Goal: Task Accomplishment & Management: Manage account settings

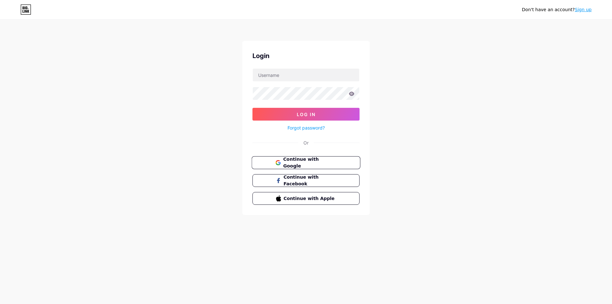
click at [333, 161] on span "Continue with Google" at bounding box center [309, 163] width 53 height 14
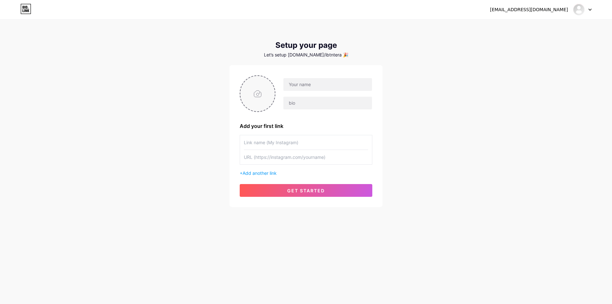
click at [250, 91] on input "file" at bounding box center [257, 93] width 34 height 35
type input "C:\fakepath\Gold Modern Original Product High Quality Logo.png"
click at [320, 84] on input "text" at bounding box center [327, 84] width 89 height 13
type input "IBTN"
click at [289, 160] on input "text" at bounding box center [306, 157] width 124 height 14
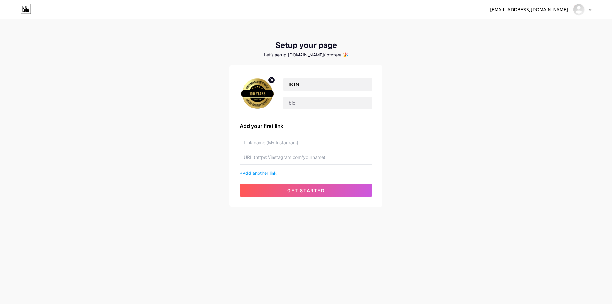
paste input "[URL][DOMAIN_NAME]"
type input "[URL][DOMAIN_NAME]"
click at [302, 140] on input "text" at bounding box center [306, 142] width 124 height 14
type input "Site"
click at [262, 171] on span "Add another link" at bounding box center [260, 172] width 34 height 5
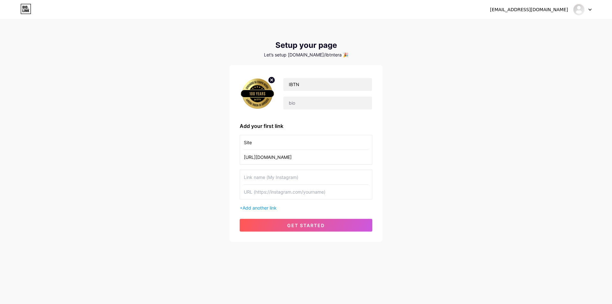
click at [261, 177] on input "text" at bounding box center [306, 177] width 124 height 14
type input "Venha ser Associado"
click at [280, 194] on input "text" at bounding box center [306, 192] width 124 height 14
paste input "[URL][DOMAIN_NAME]"
type input "[URL][DOMAIN_NAME]"
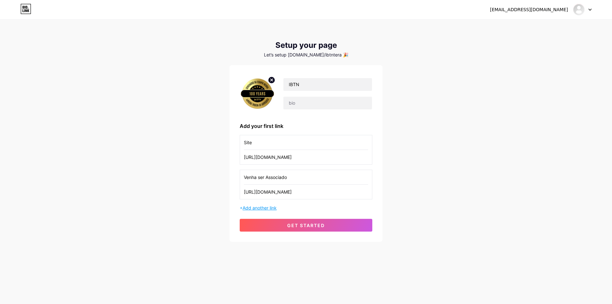
click at [271, 207] on span "Add another link" at bounding box center [260, 207] width 34 height 5
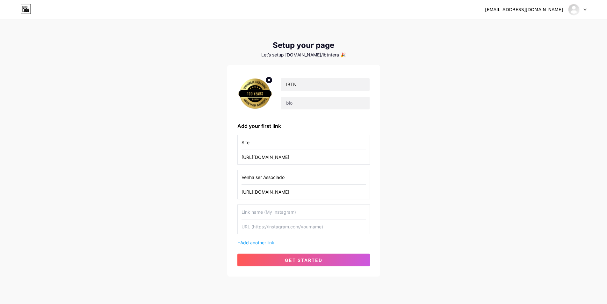
click at [272, 212] on input "text" at bounding box center [304, 212] width 124 height 14
click at [279, 228] on input "text" at bounding box center [304, 226] width 124 height 14
paste input "[URL][DOMAIN_NAME]"
type input "[URL][DOMAIN_NAME]"
click at [282, 209] on input "text" at bounding box center [304, 212] width 124 height 14
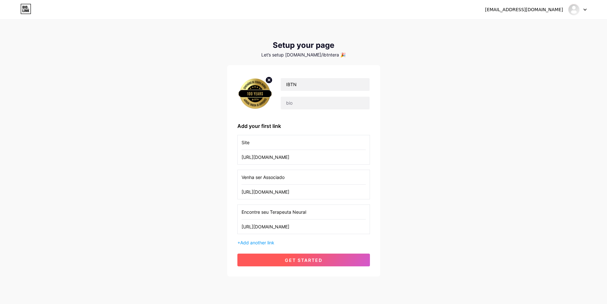
type input "Encontre seu Terapeuta Neural"
click at [328, 259] on button "get started" at bounding box center [303, 259] width 133 height 13
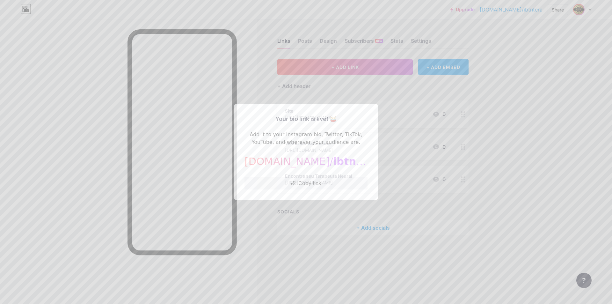
click at [301, 256] on div at bounding box center [306, 152] width 612 height 304
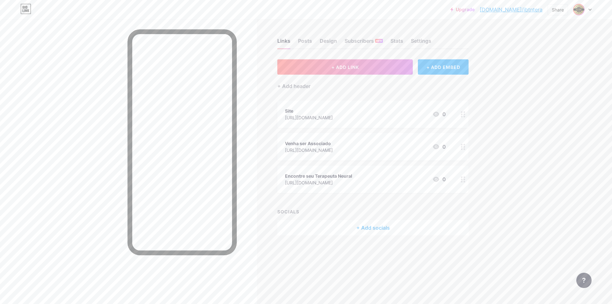
click at [591, 10] on icon at bounding box center [589, 10] width 3 height 2
click at [550, 72] on link "Account settings" at bounding box center [551, 72] width 79 height 17
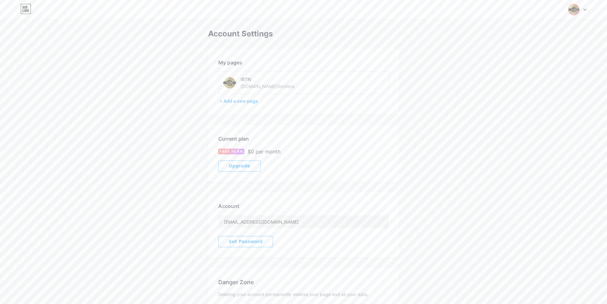
click at [275, 86] on div "IBTN [DOMAIN_NAME]/ibtntera" at bounding box center [273, 83] width 64 height 14
click at [271, 86] on div "[DOMAIN_NAME]/ibtntera" at bounding box center [268, 86] width 54 height 7
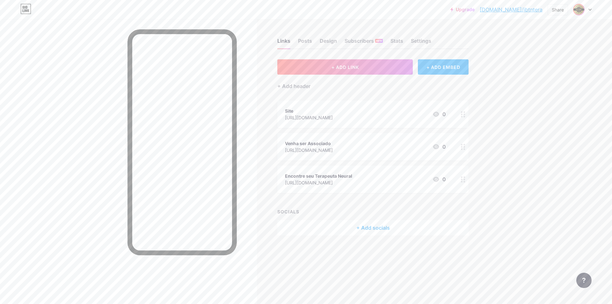
click at [362, 226] on div "+ Add socials" at bounding box center [372, 227] width 191 height 15
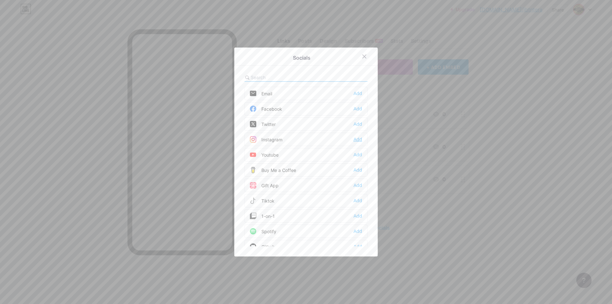
click at [358, 138] on div "Add" at bounding box center [357, 139] width 9 height 6
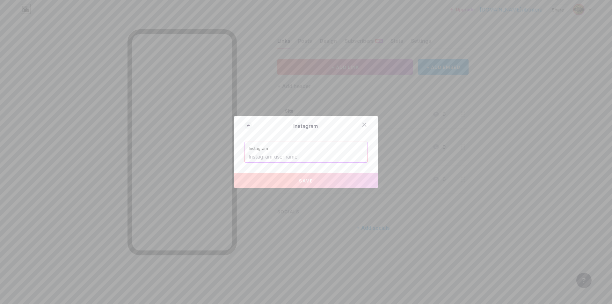
click at [313, 159] on input "text" at bounding box center [306, 156] width 115 height 11
paste input "[URL][DOMAIN_NAME]"
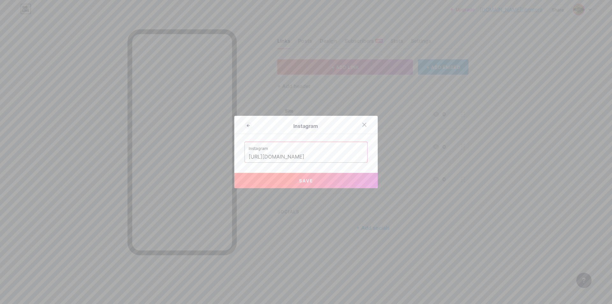
click at [333, 180] on button "Save" at bounding box center [305, 180] width 143 height 15
type input "[URL][DOMAIN_NAME][DOMAIN_NAME]"
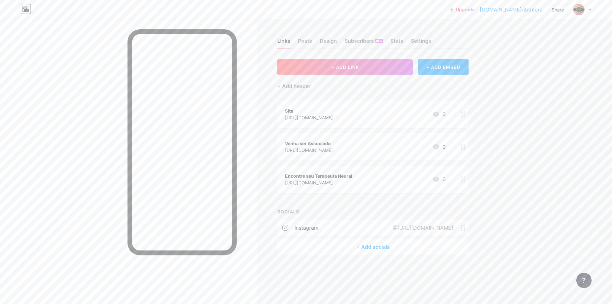
click at [373, 247] on div "+ Add socials" at bounding box center [372, 246] width 191 height 15
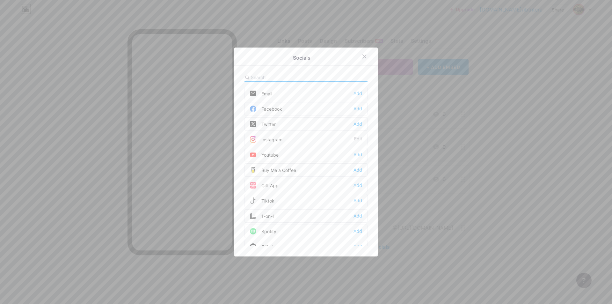
click at [306, 107] on div "Facebook Add" at bounding box center [305, 108] width 123 height 13
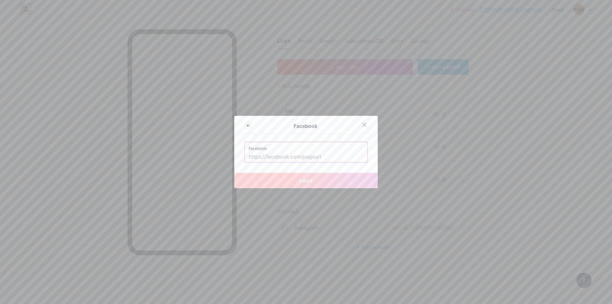
click at [339, 157] on input "text" at bounding box center [306, 156] width 115 height 11
paste input "[URL][DOMAIN_NAME]"
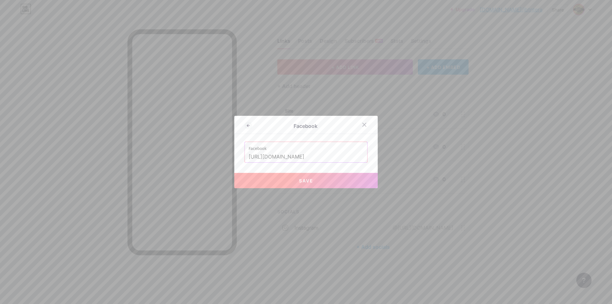
type input "[URL][DOMAIN_NAME]"
click at [352, 174] on button "Save" at bounding box center [305, 180] width 143 height 15
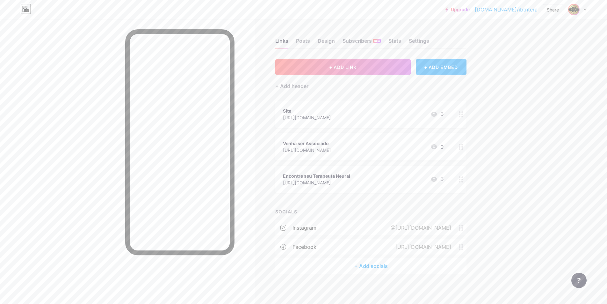
click at [382, 267] on div "+ Add socials" at bounding box center [370, 265] width 191 height 15
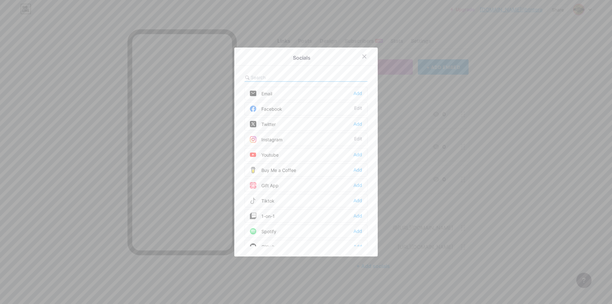
click at [347, 151] on div "Youtube Add" at bounding box center [305, 154] width 123 height 13
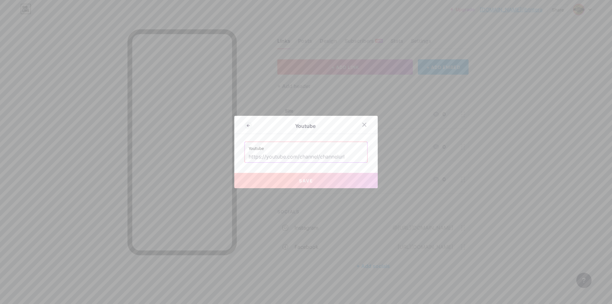
click at [291, 156] on input "text" at bounding box center [306, 156] width 115 height 11
paste input "[URL][DOMAIN_NAME]"
type input "[URL][DOMAIN_NAME]"
click at [331, 180] on button "Save" at bounding box center [305, 180] width 143 height 15
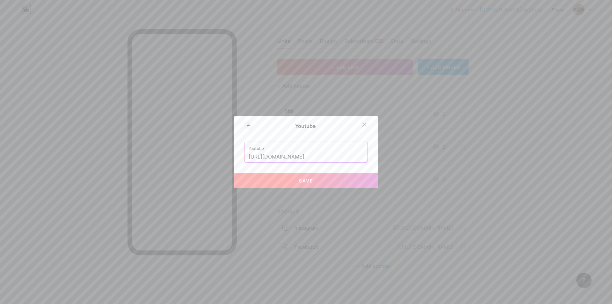
scroll to position [0, 0]
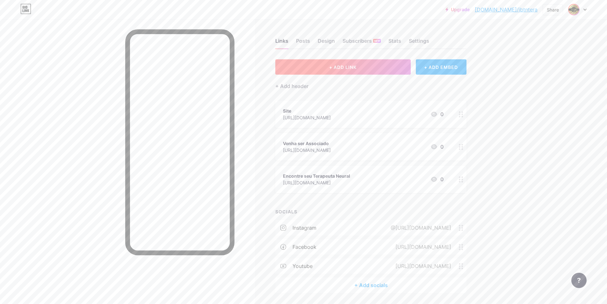
click at [367, 70] on button "+ ADD LINK" at bounding box center [342, 66] width 135 height 15
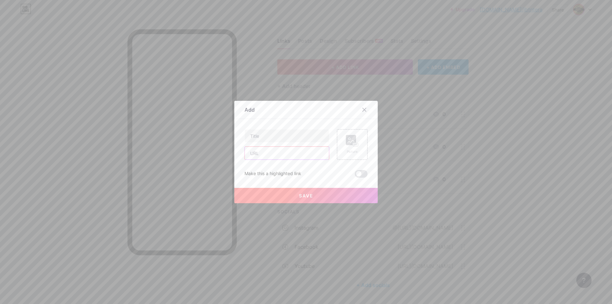
click at [275, 155] on input "text" at bounding box center [287, 153] width 84 height 13
paste input "[URL][DOMAIN_NAME]"
type input "[URL][DOMAIN_NAME]"
click at [281, 141] on input "text" at bounding box center [287, 135] width 84 height 13
click at [281, 137] on input "text" at bounding box center [287, 135] width 84 height 13
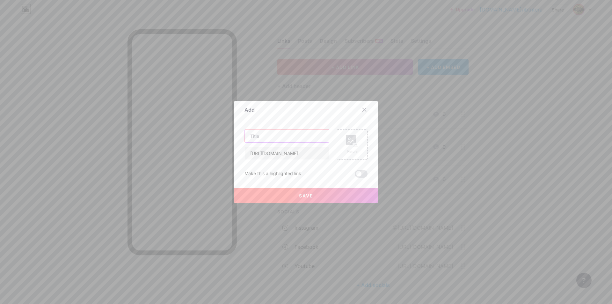
paste input "Curso Básico e [PERSON_NAME] de"
click at [362, 173] on span at bounding box center [361, 174] width 13 height 8
click at [355, 175] on input "checkbox" at bounding box center [355, 175] width 0 height 0
click at [320, 133] on input "Curso Básico e [PERSON_NAME] de TN" at bounding box center [287, 135] width 84 height 13
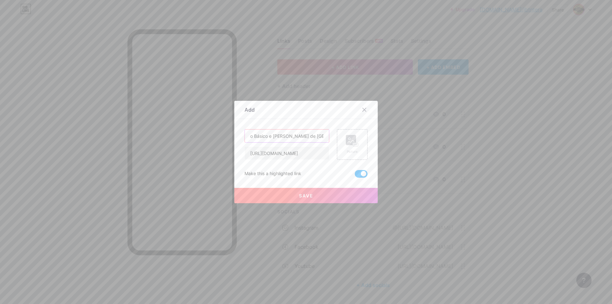
type input "Curso Básico e [PERSON_NAME] de [GEOGRAPHIC_DATA] - [GEOGRAPHIC_DATA]"
click at [299, 193] on span "Save" at bounding box center [306, 195] width 14 height 5
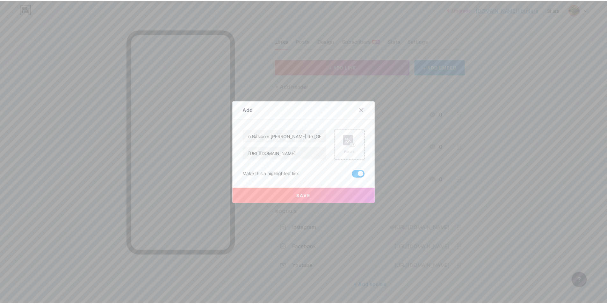
scroll to position [0, 0]
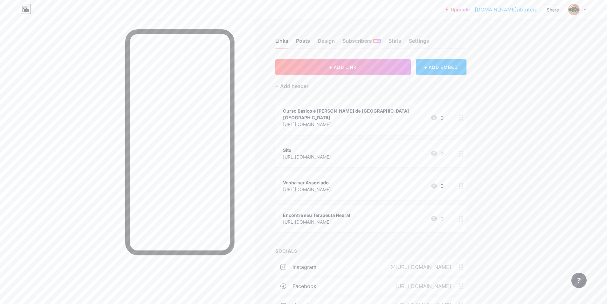
click at [304, 42] on div "Posts" at bounding box center [303, 42] width 14 height 11
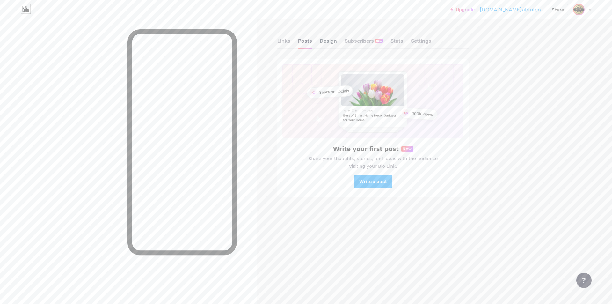
click at [327, 42] on div "Design" at bounding box center [328, 42] width 17 height 11
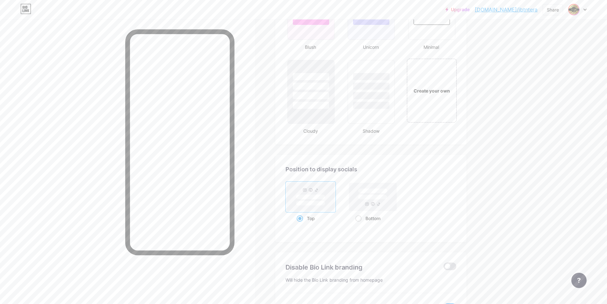
scroll to position [722, 0]
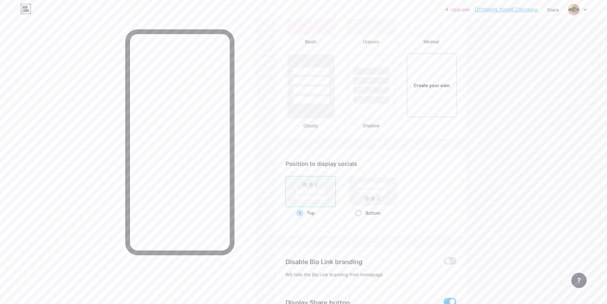
click at [369, 215] on div "Bottom" at bounding box center [372, 213] width 35 height 12
click at [359, 219] on input "Bottom" at bounding box center [357, 221] width 4 height 4
radio input "true"
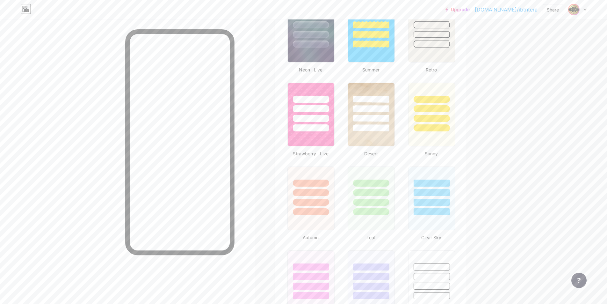
scroll to position [439, 0]
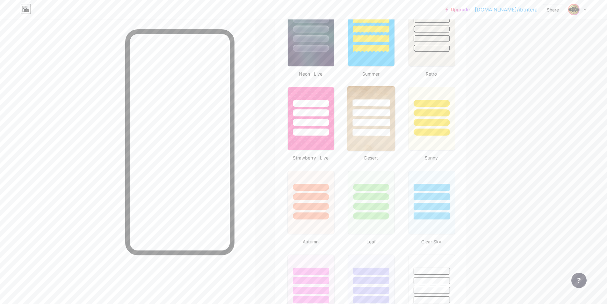
click at [378, 141] on img at bounding box center [371, 118] width 48 height 65
click at [427, 185] on div at bounding box center [431, 186] width 37 height 7
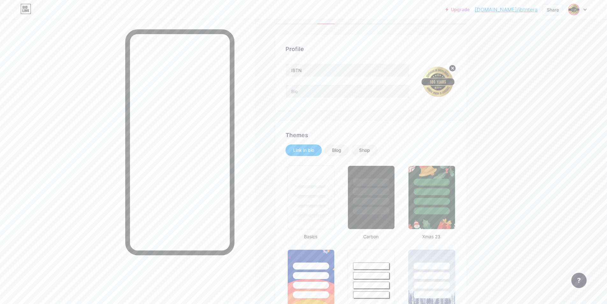
scroll to position [0, 0]
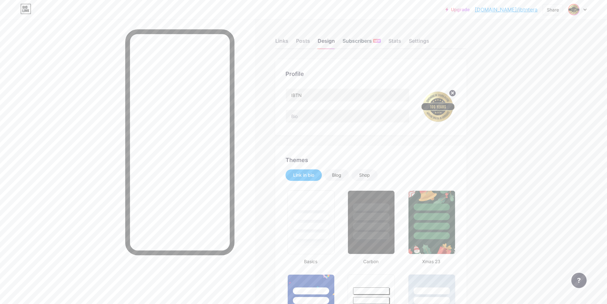
click at [360, 41] on div "Subscribers NEW" at bounding box center [362, 42] width 38 height 11
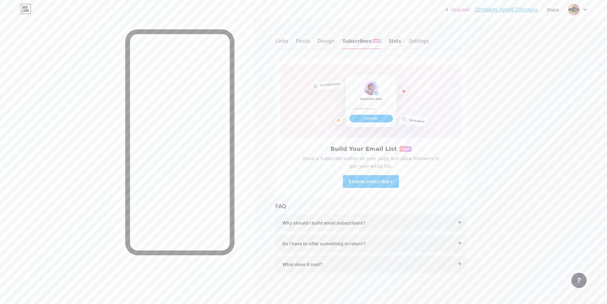
click at [397, 41] on div "Stats" at bounding box center [394, 42] width 13 height 11
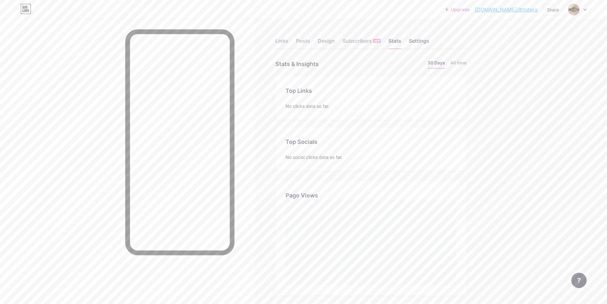
scroll to position [304, 607]
click at [423, 41] on div "Settings" at bounding box center [419, 42] width 20 height 11
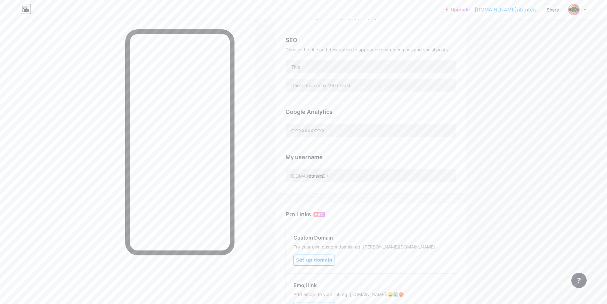
scroll to position [127, 0]
click at [373, 173] on input "ibtntera" at bounding box center [371, 172] width 170 height 13
click at [293, 195] on div "Preferred link This is an aesthetic choice. Both links are usable. [DOMAIN_NAME…" at bounding box center [370, 65] width 191 height 266
click at [320, 172] on input "ibtntera" at bounding box center [371, 172] width 170 height 13
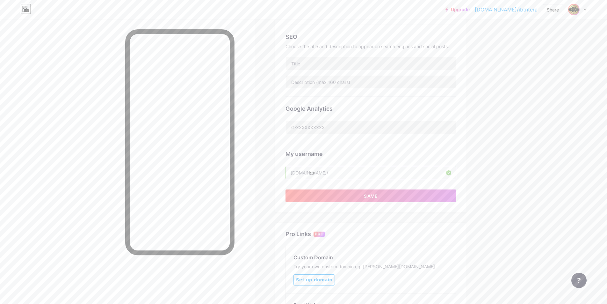
type input "ibtn"
click at [281, 182] on div "Preferred link This is an aesthetic choice. Both links are usable. [DOMAIN_NAME…" at bounding box center [370, 72] width 191 height 280
click at [298, 192] on button "Save" at bounding box center [371, 195] width 171 height 13
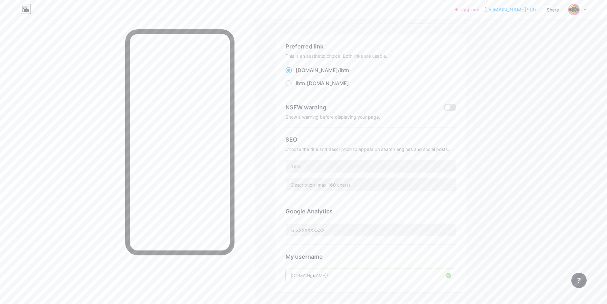
scroll to position [0, 0]
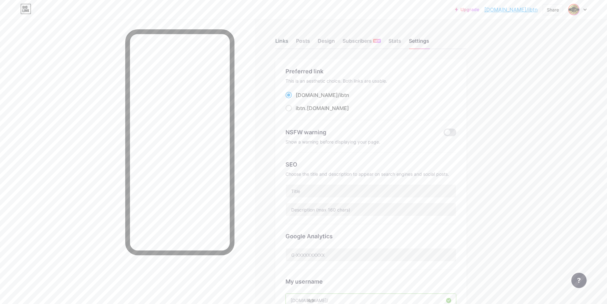
click at [286, 38] on div "Links" at bounding box center [281, 42] width 13 height 11
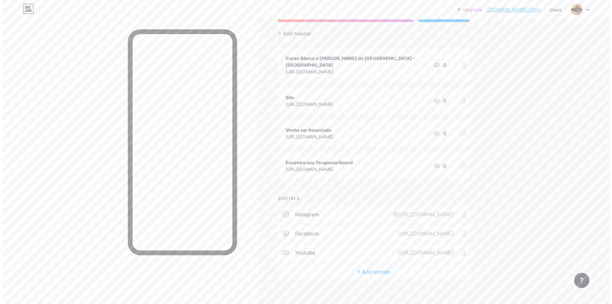
scroll to position [53, 0]
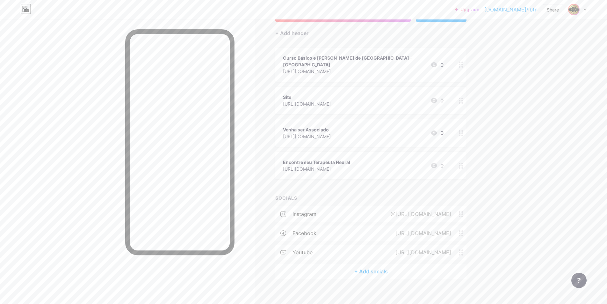
click at [382, 264] on div "+ Add socials" at bounding box center [370, 271] width 191 height 15
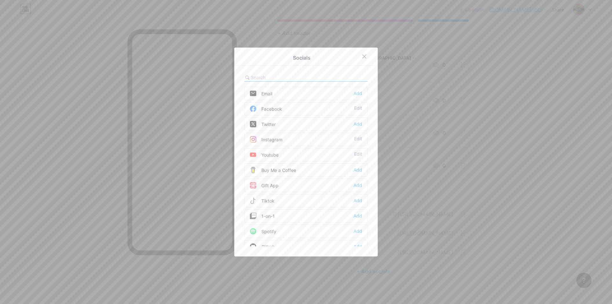
click at [302, 91] on div "Email Add" at bounding box center [305, 93] width 123 height 13
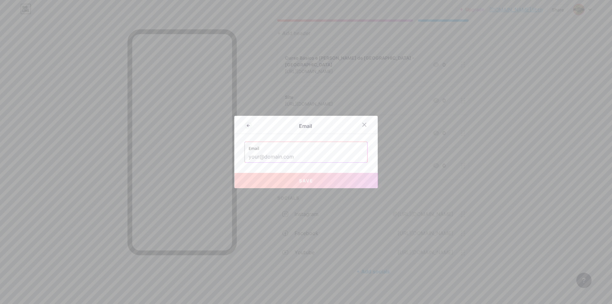
click at [297, 155] on input "text" at bounding box center [306, 156] width 115 height 11
paste input "[EMAIL_ADDRESS][DOMAIN_NAME]"
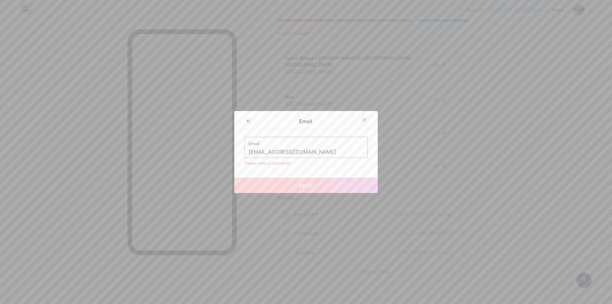
click at [328, 186] on button "Save" at bounding box center [305, 185] width 143 height 15
click at [318, 153] on input "[EMAIL_ADDRESS][DOMAIN_NAME]" at bounding box center [306, 152] width 115 height 11
click at [323, 189] on button "Save" at bounding box center [305, 185] width 143 height 15
click at [249, 151] on input "[EMAIL_ADDRESS][DOMAIN_NAME]" at bounding box center [306, 152] width 115 height 11
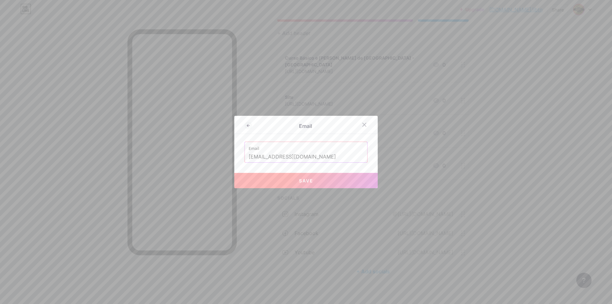
click at [313, 181] on button "Save" at bounding box center [305, 180] width 143 height 15
type input "mailto:[EMAIL_ADDRESS][DOMAIN_NAME]"
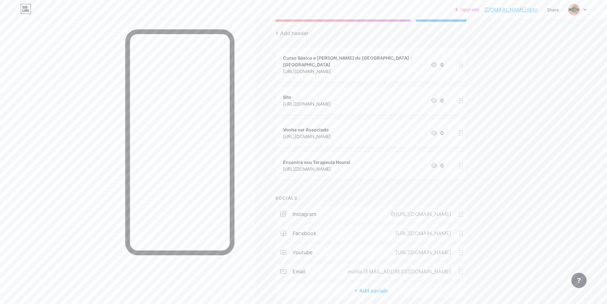
click at [375, 284] on div "+ Add socials" at bounding box center [370, 290] width 191 height 15
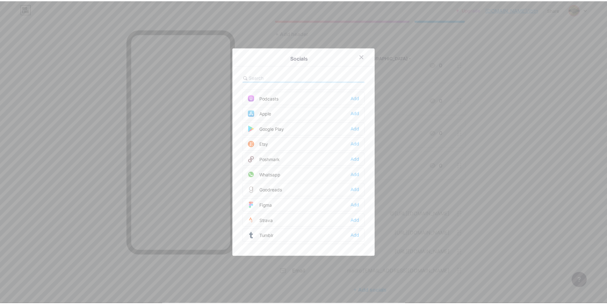
scroll to position [510, 0]
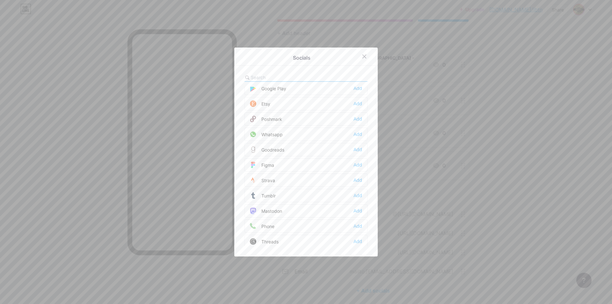
click at [336, 134] on div "Whatsapp Add" at bounding box center [305, 133] width 123 height 13
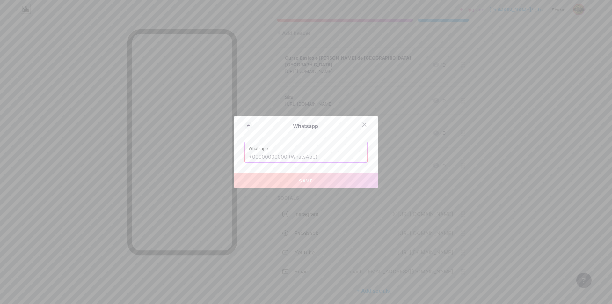
click at [249, 157] on input "text" at bounding box center [306, 156] width 115 height 11
click at [320, 181] on button "Save" at bounding box center [305, 180] width 143 height 15
type input "[URL][DOMAIN_NAME][PHONE_NUMBER]"
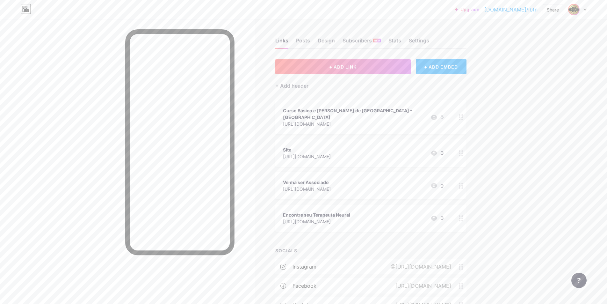
scroll to position [0, 0]
click at [418, 42] on div "Settings" at bounding box center [419, 42] width 20 height 11
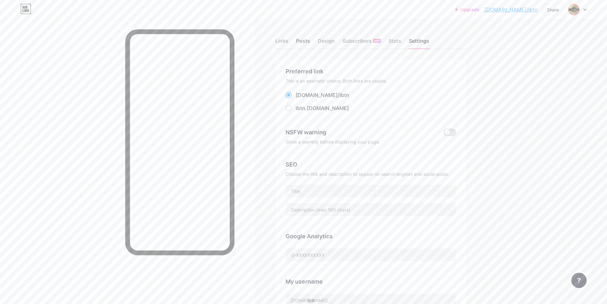
click at [303, 41] on div "Posts" at bounding box center [303, 42] width 14 height 11
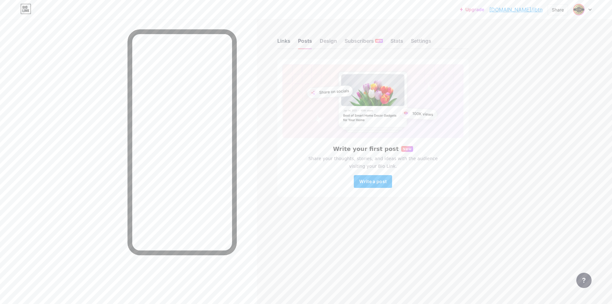
click at [285, 41] on div "Links" at bounding box center [283, 42] width 13 height 11
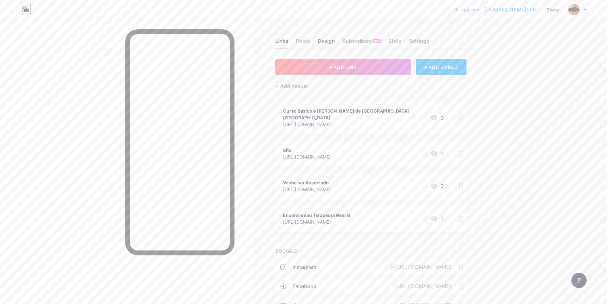
click at [330, 41] on div "Design" at bounding box center [326, 42] width 17 height 11
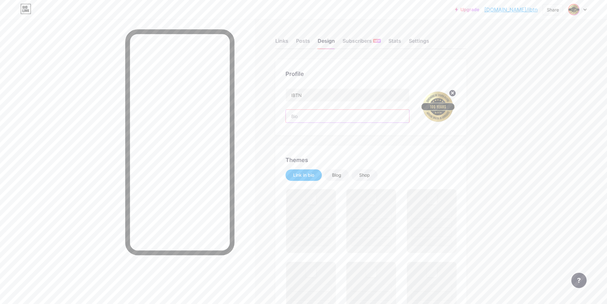
click at [336, 115] on input "text" at bounding box center [347, 116] width 123 height 13
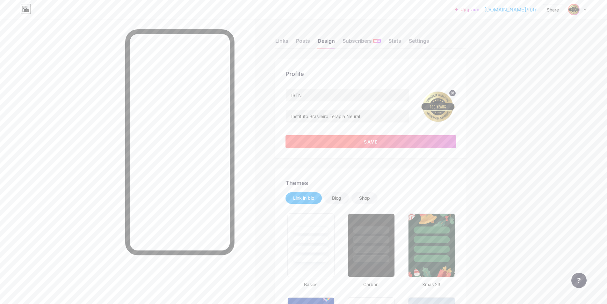
click at [367, 140] on span "Save" at bounding box center [371, 141] width 14 height 5
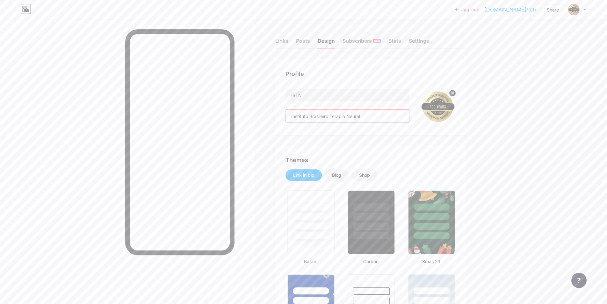
click at [334, 118] on input "Instituto Brasileiro Terapia Neural" at bounding box center [347, 116] width 123 height 13
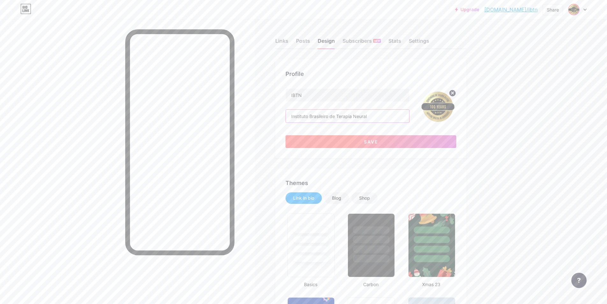
type input "Instituto Brasileiro de Terapia Neural"
click at [357, 146] on button "Save" at bounding box center [371, 141] width 171 height 13
